Goal: Task Accomplishment & Management: Use online tool/utility

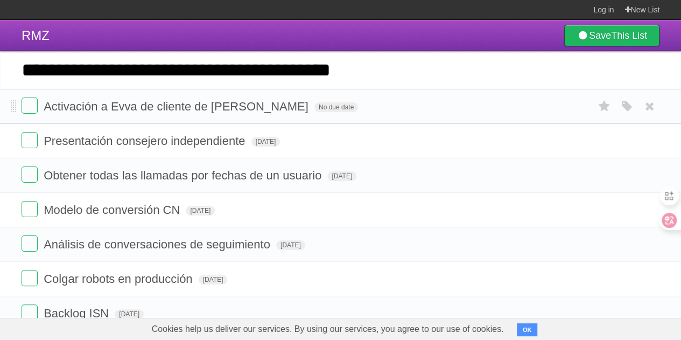
type input "**********"
click input "*********" at bounding box center [0, 0] width 0 height 0
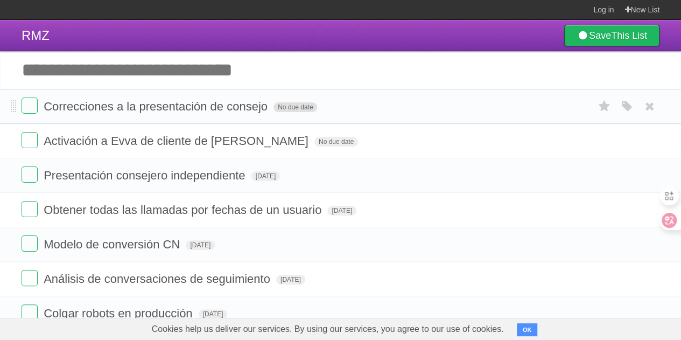
click at [291, 107] on span "No due date" at bounding box center [295, 107] width 44 height 10
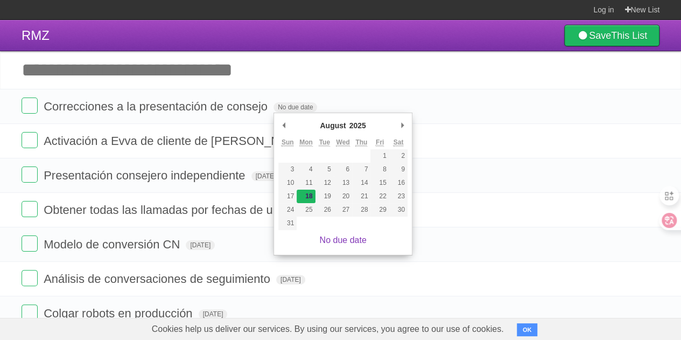
type span "[DATE]"
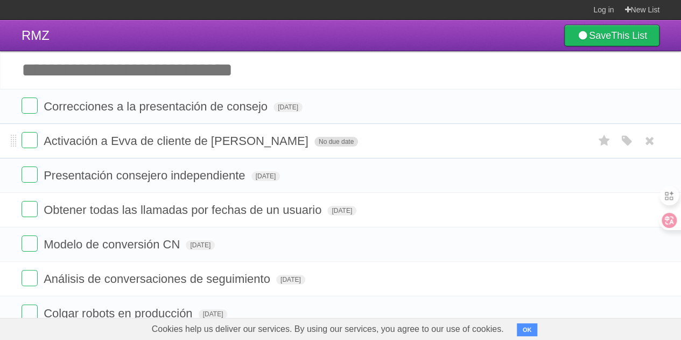
click at [314, 145] on span "No due date" at bounding box center [336, 142] width 44 height 10
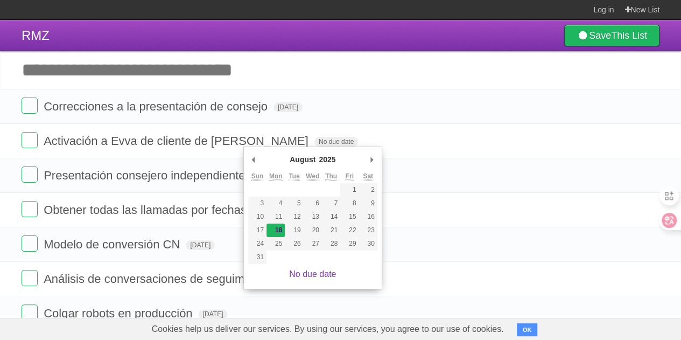
type span "[DATE]"
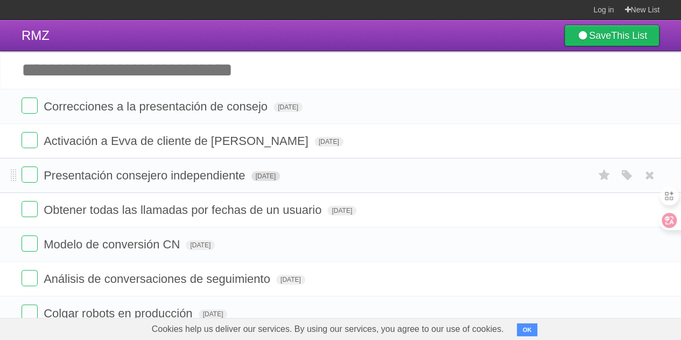
click at [280, 174] on span "[DATE]" at bounding box center [265, 176] width 29 height 10
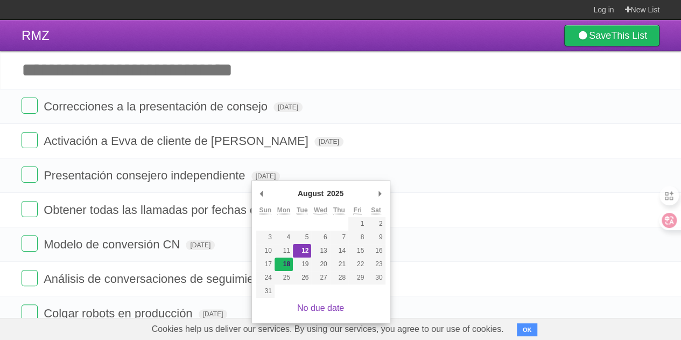
type span "[DATE]"
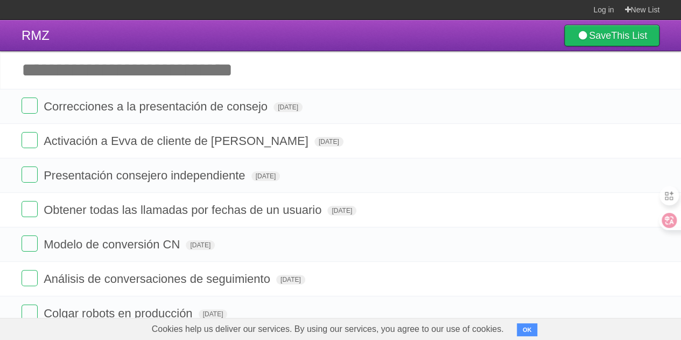
click at [148, 63] on input "Add another task" at bounding box center [340, 70] width 681 height 38
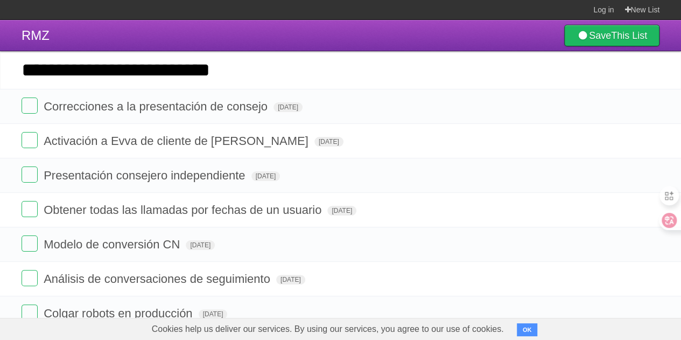
type input "**********"
click input "*********" at bounding box center [0, 0] width 0 height 0
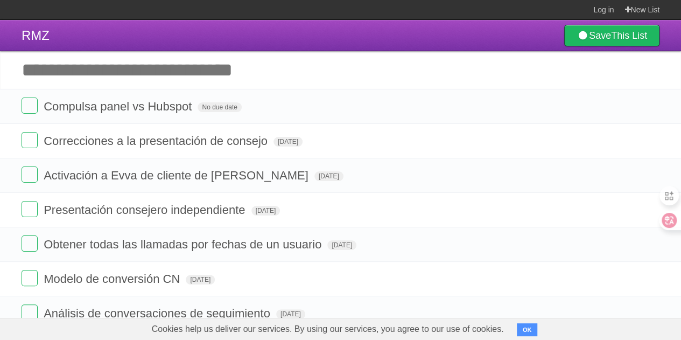
click at [176, 73] on input "Add another task" at bounding box center [340, 70] width 681 height 38
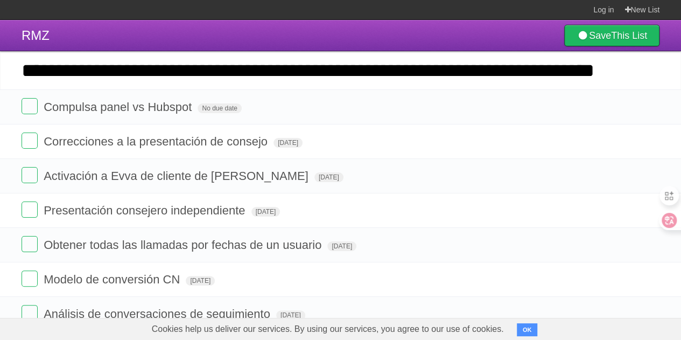
scroll to position [0, 72]
type input "**********"
click input "*********" at bounding box center [0, 0] width 0 height 0
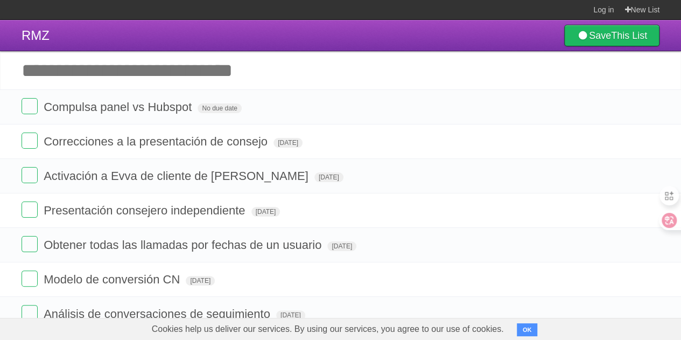
scroll to position [0, 0]
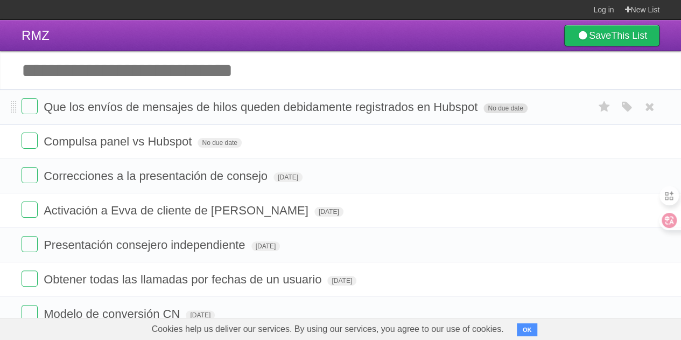
click at [509, 109] on span "No due date" at bounding box center [505, 108] width 44 height 10
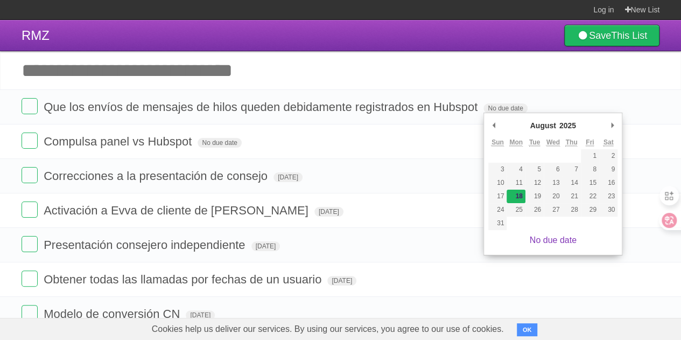
type span "[DATE]"
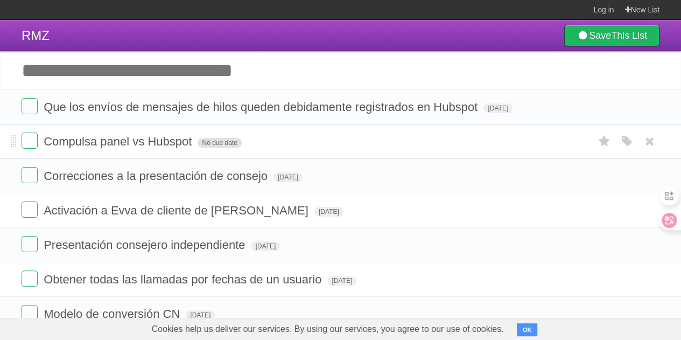
click at [217, 138] on span "No due date" at bounding box center [220, 143] width 44 height 10
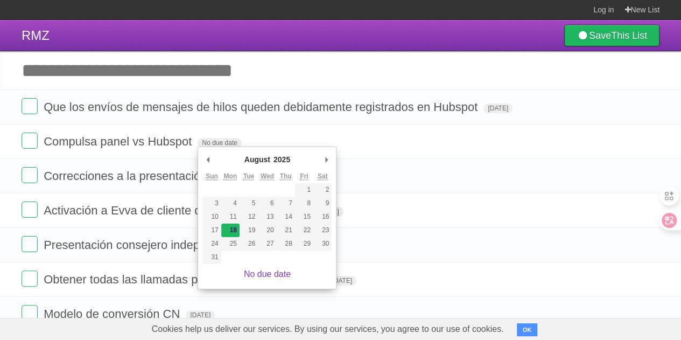
type span "[DATE]"
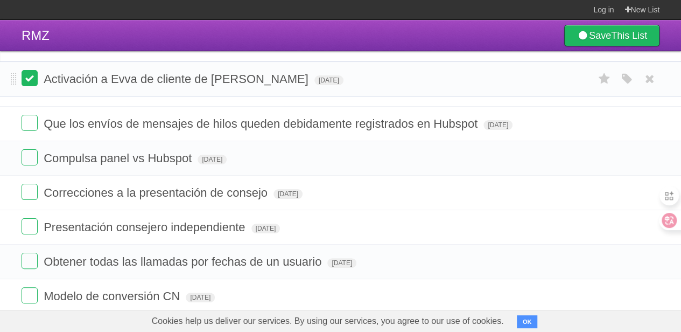
drag, startPoint x: 14, startPoint y: 213, endPoint x: 23, endPoint y: 82, distance: 130.6
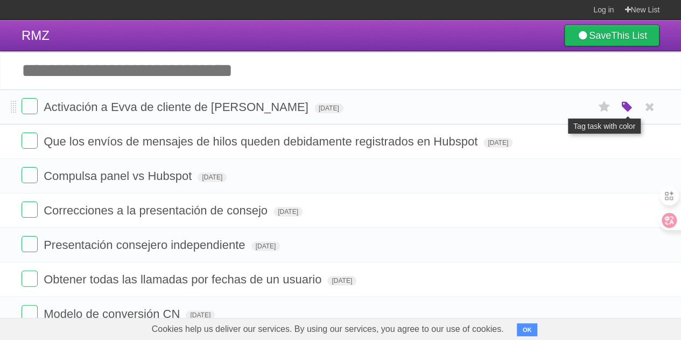
click at [622, 103] on icon "button" at bounding box center [626, 107] width 15 height 14
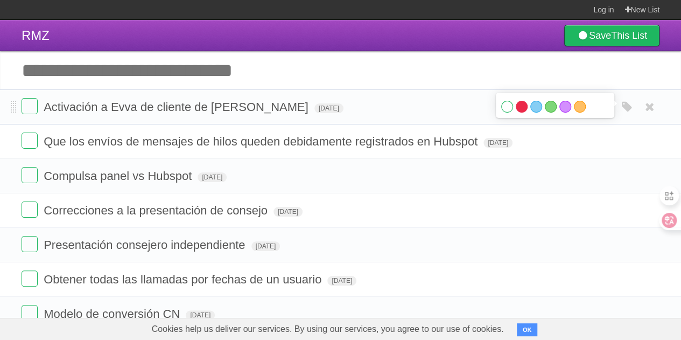
click at [521, 107] on label "Red" at bounding box center [522, 107] width 12 height 12
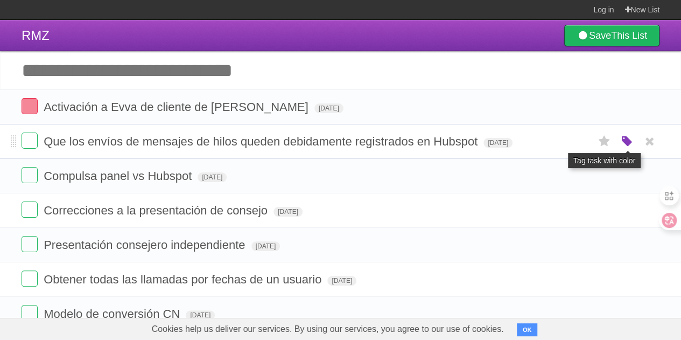
click at [628, 139] on icon "button" at bounding box center [626, 142] width 15 height 14
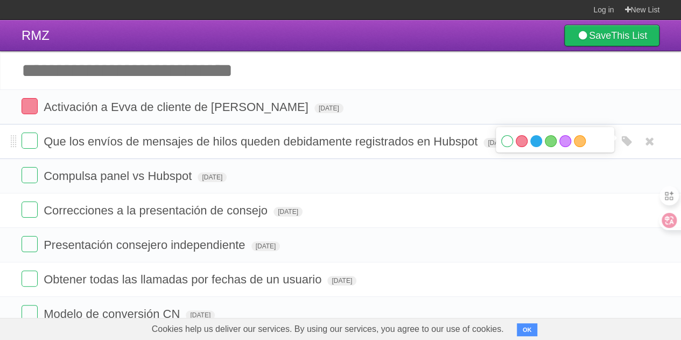
click at [533, 142] on label "Blue" at bounding box center [536, 141] width 12 height 12
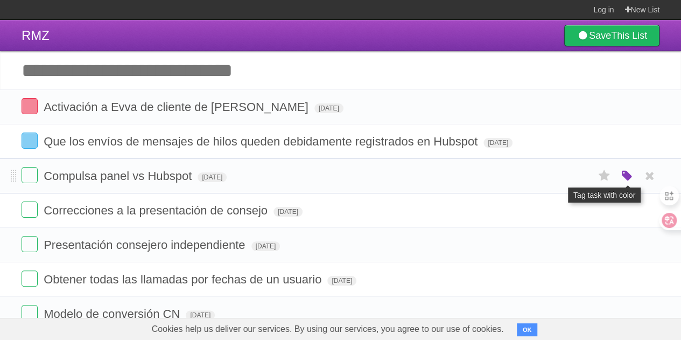
click at [623, 171] on icon "button" at bounding box center [626, 176] width 15 height 14
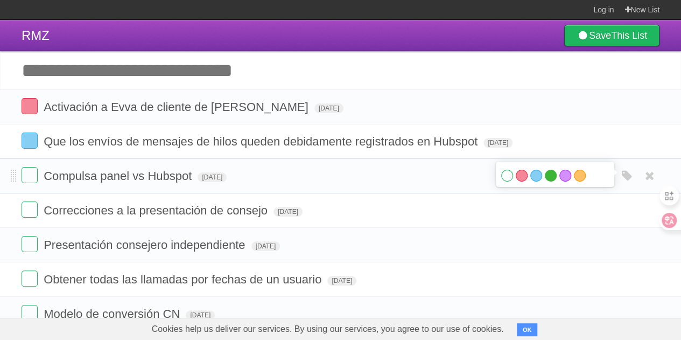
click at [553, 177] on label "Green" at bounding box center [551, 176] width 12 height 12
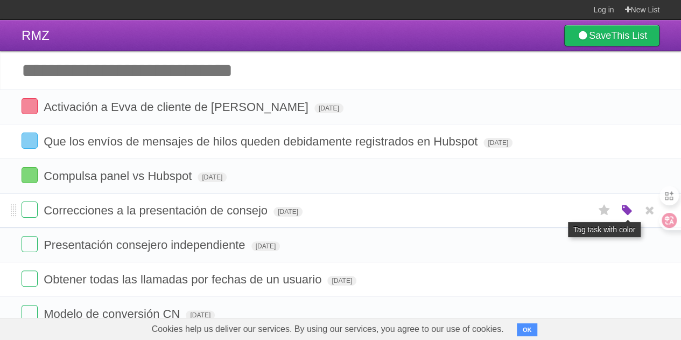
click at [627, 209] on icon "button" at bounding box center [626, 210] width 15 height 14
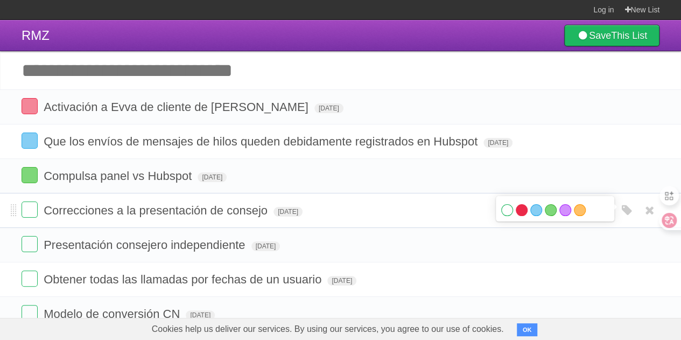
click at [524, 210] on label "Red" at bounding box center [522, 210] width 12 height 12
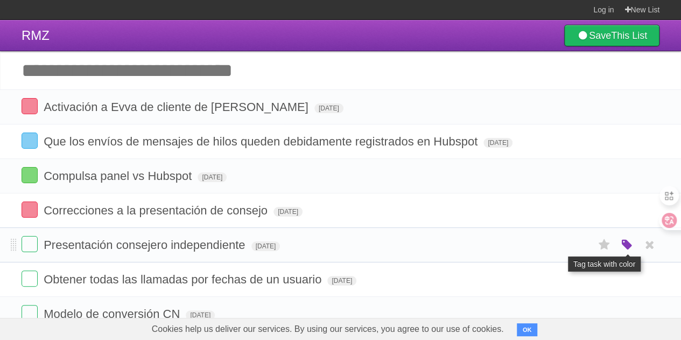
click at [625, 240] on icon "button" at bounding box center [626, 245] width 15 height 14
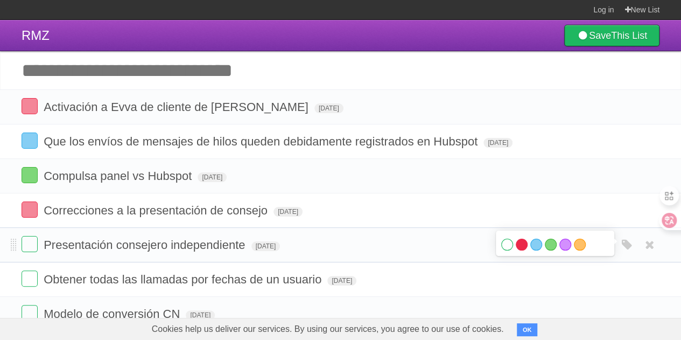
click at [525, 243] on label "Red" at bounding box center [522, 244] width 12 height 12
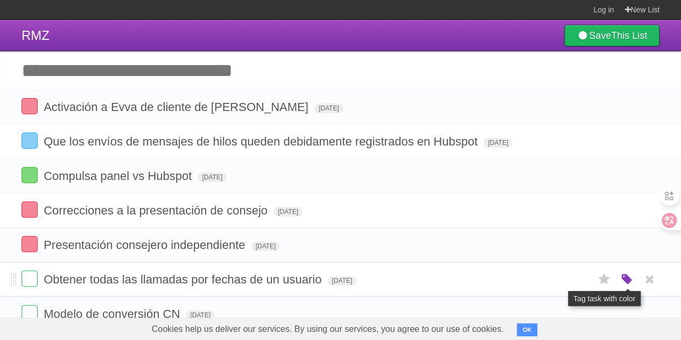
click at [623, 276] on icon "button" at bounding box center [626, 279] width 15 height 14
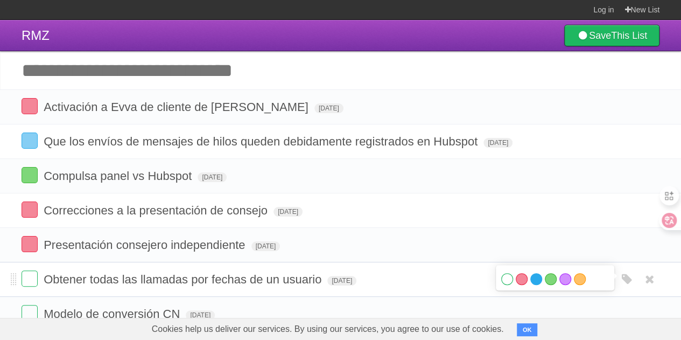
click at [535, 277] on label "Blue" at bounding box center [536, 279] width 12 height 12
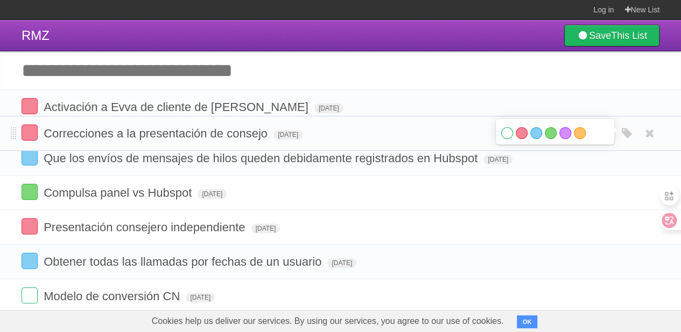
drag, startPoint x: 15, startPoint y: 209, endPoint x: 18, endPoint y: 132, distance: 77.0
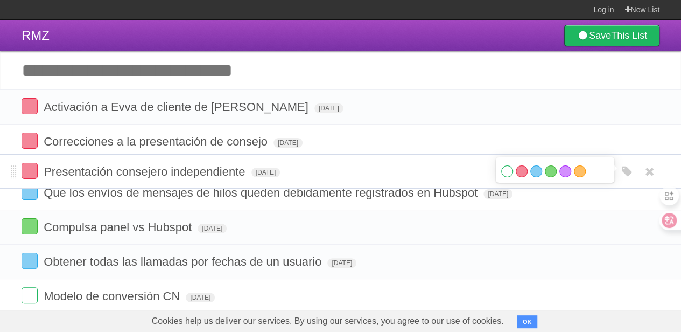
drag, startPoint x: 11, startPoint y: 243, endPoint x: 17, endPoint y: 171, distance: 72.4
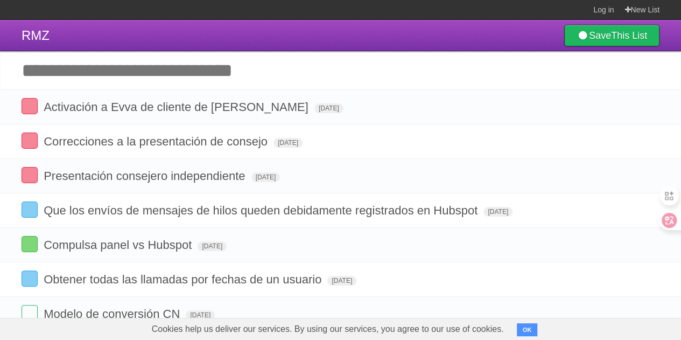
click at [191, 57] on input "Add another task" at bounding box center [340, 70] width 681 height 38
type input "**********"
click input "*********" at bounding box center [0, 0] width 0 height 0
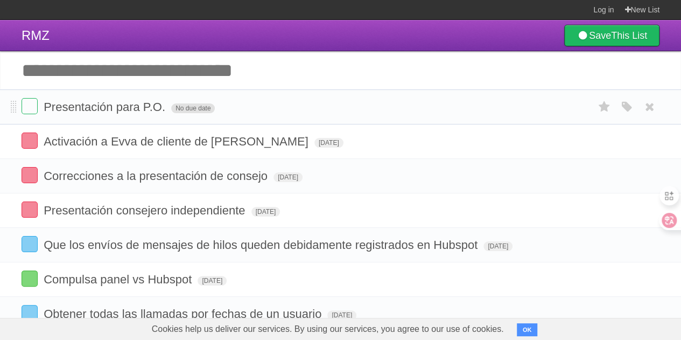
click at [181, 107] on span "No due date" at bounding box center [193, 108] width 44 height 10
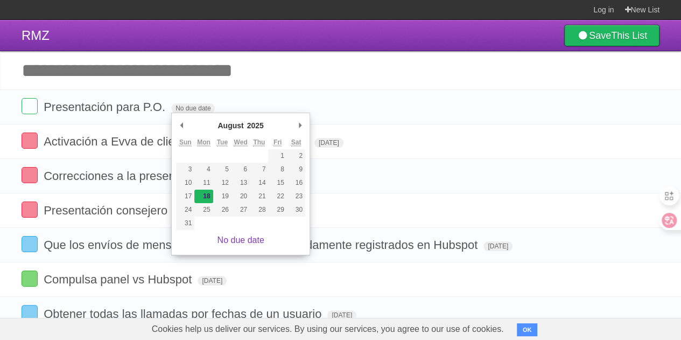
type span "[DATE]"
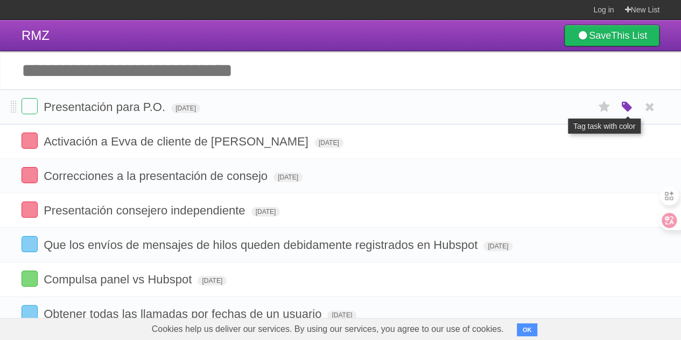
click at [626, 107] on icon "button" at bounding box center [626, 107] width 15 height 14
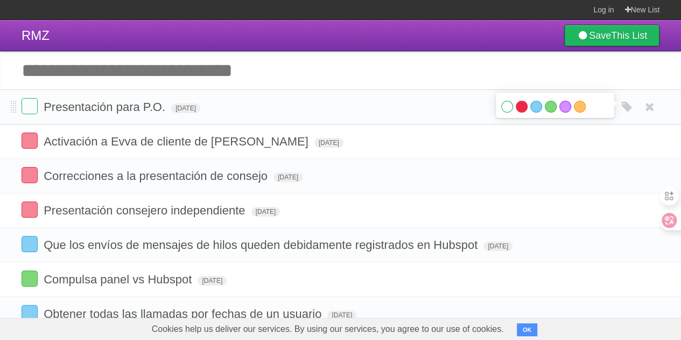
click at [522, 105] on label "Red" at bounding box center [522, 107] width 12 height 12
